Goal: Navigation & Orientation: Go to known website

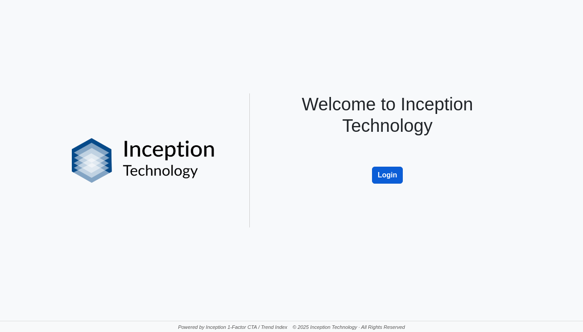
click at [385, 169] on button "Login" at bounding box center [387, 174] width 31 height 17
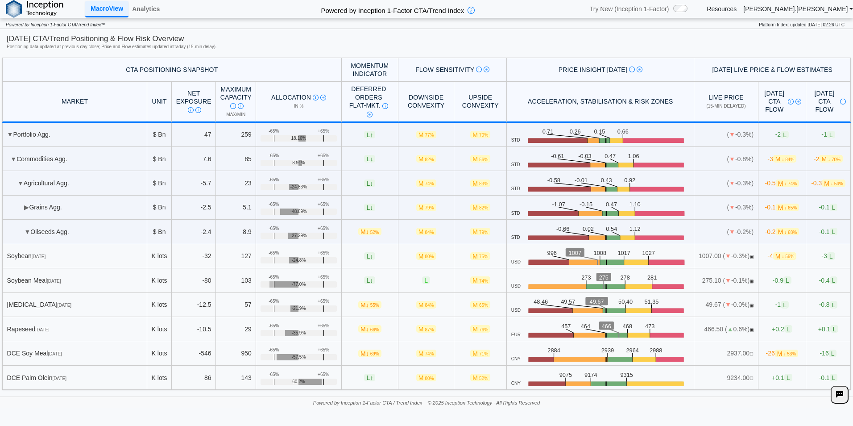
scroll to position [45, 0]
